Goal: Information Seeking & Learning: Learn about a topic

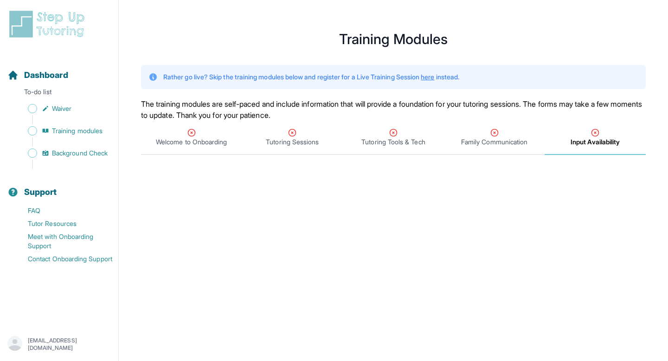
scroll to position [19, 0]
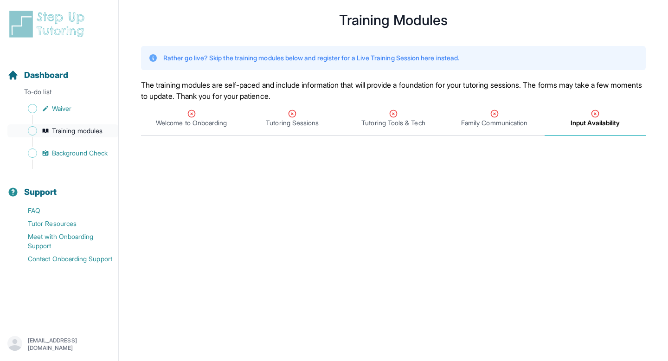
click at [82, 130] on span "Training modules" at bounding box center [77, 130] width 51 height 9
click at [80, 130] on span "Training modules" at bounding box center [77, 130] width 51 height 9
click at [53, 121] on div "Sidebar" at bounding box center [60, 119] width 107 height 9
click at [56, 129] on span "Training modules" at bounding box center [77, 130] width 51 height 9
click at [64, 32] on img at bounding box center [48, 24] width 83 height 30
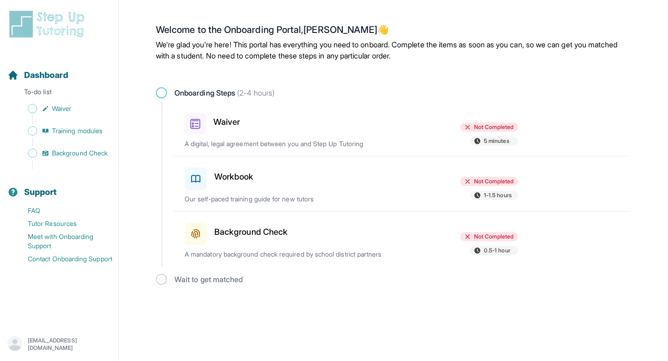
click at [64, 32] on img at bounding box center [48, 24] width 83 height 30
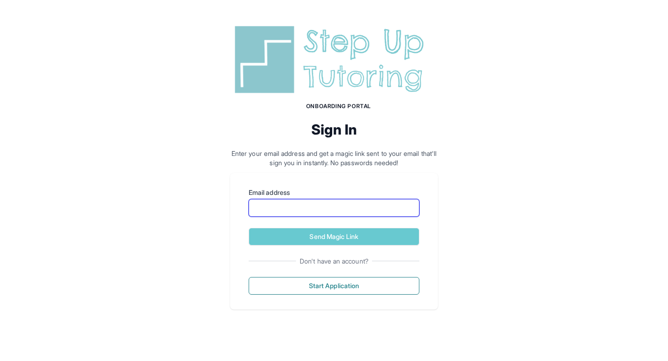
click at [290, 204] on input "Email address" at bounding box center [334, 208] width 171 height 18
type input "**********"
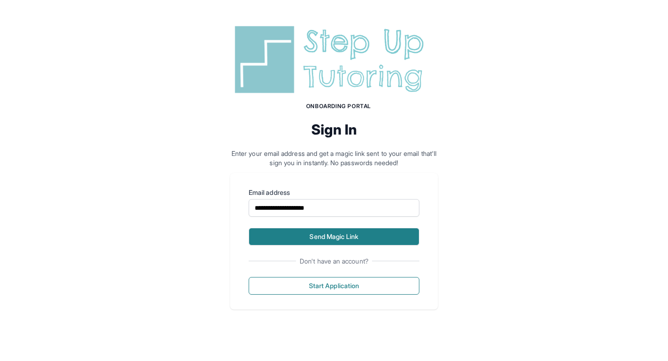
click at [305, 235] on button "Send Magic Link" at bounding box center [334, 237] width 171 height 18
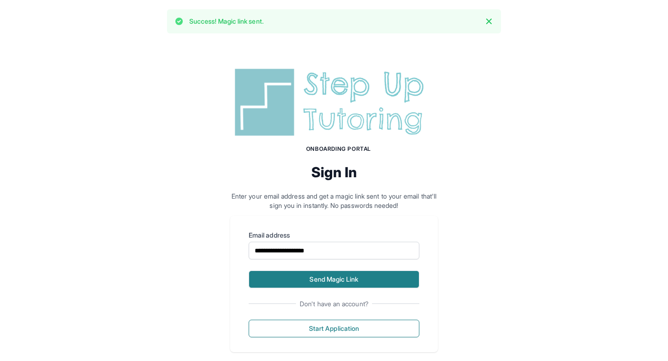
scroll to position [13, 0]
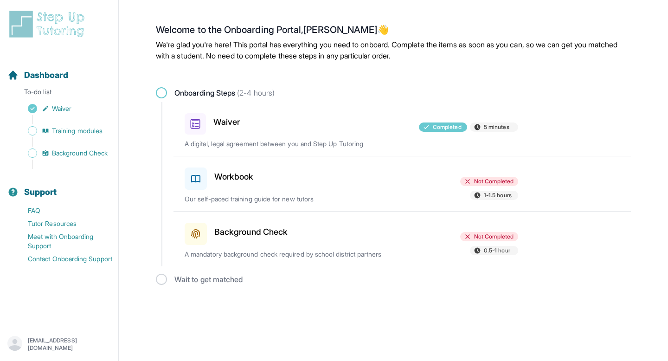
click at [420, 205] on div "Workbook Not Completed 1-1.5 hours Our self-paced training guide for new tutors" at bounding box center [408, 183] width 446 height 55
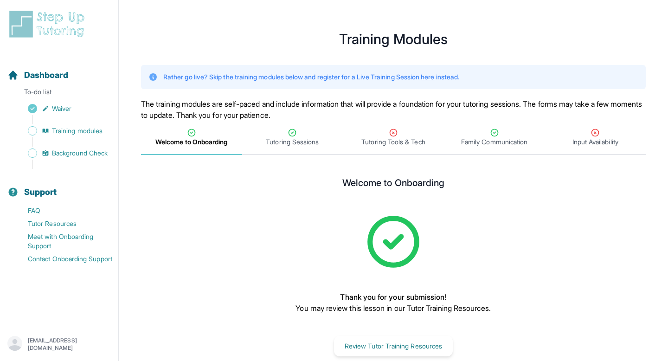
scroll to position [18, 0]
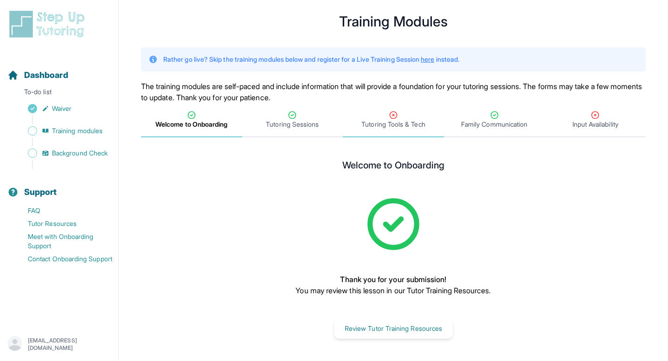
click at [414, 126] on span "Tutoring Tools & Tech" at bounding box center [393, 124] width 64 height 9
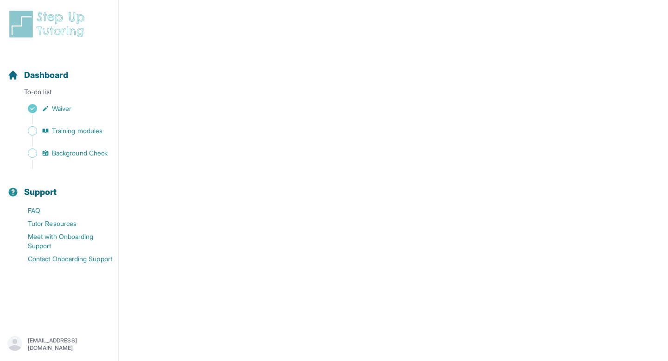
scroll to position [280, 0]
